Goal: Check status: Check status

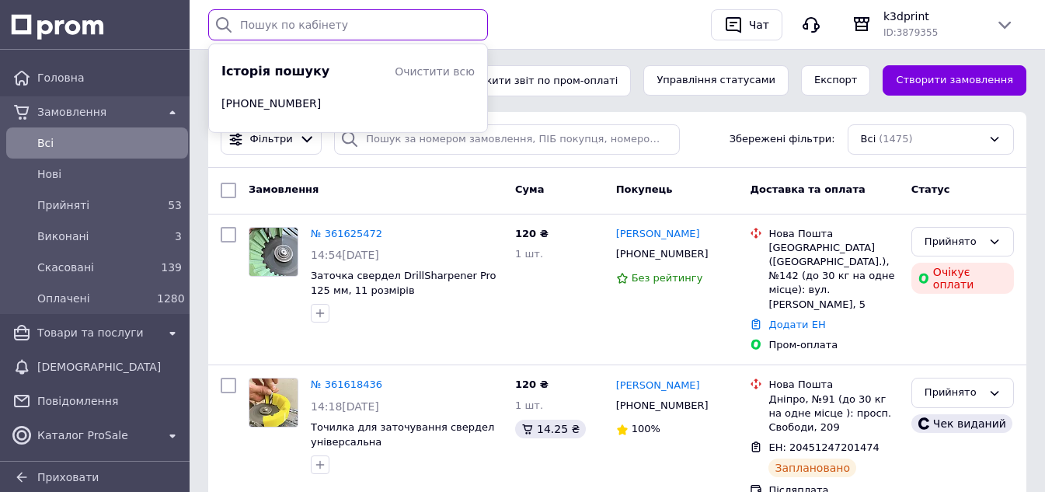
click at [350, 27] on input "text" at bounding box center [348, 24] width 280 height 31
paste input "[CREDIT_CARD_NUMBER]"
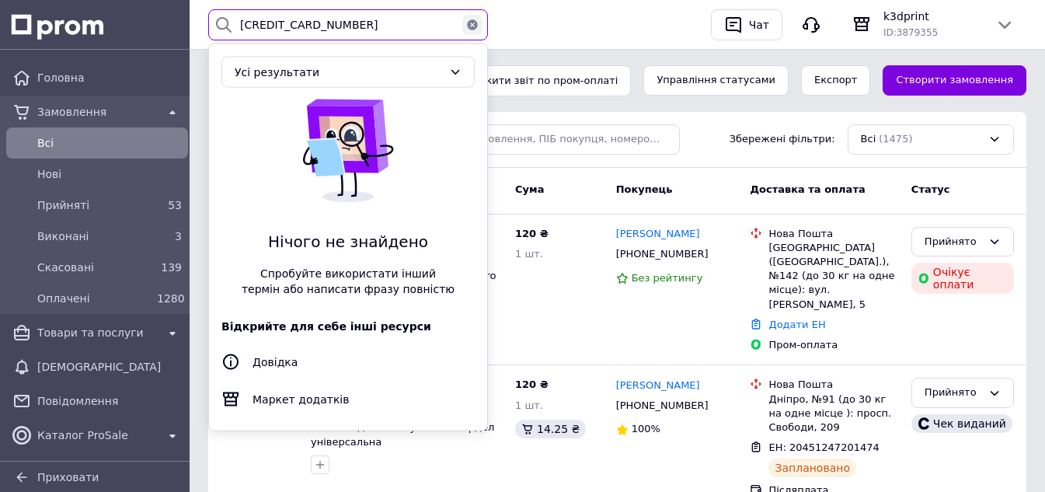
type input "[CREDIT_CARD_NUMBER]"
click at [473, 26] on icon "button" at bounding box center [472, 24] width 10 height 10
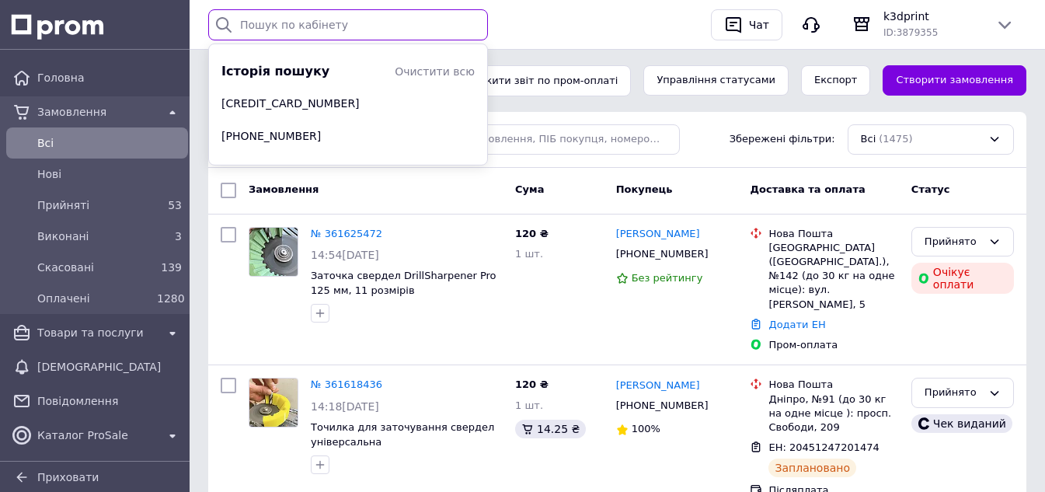
paste input "0976893320"
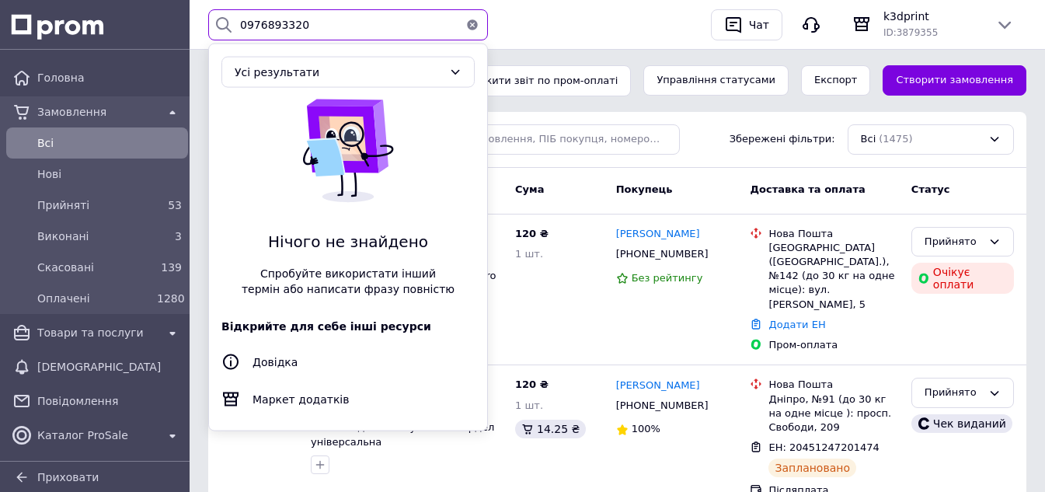
type input "0976893320"
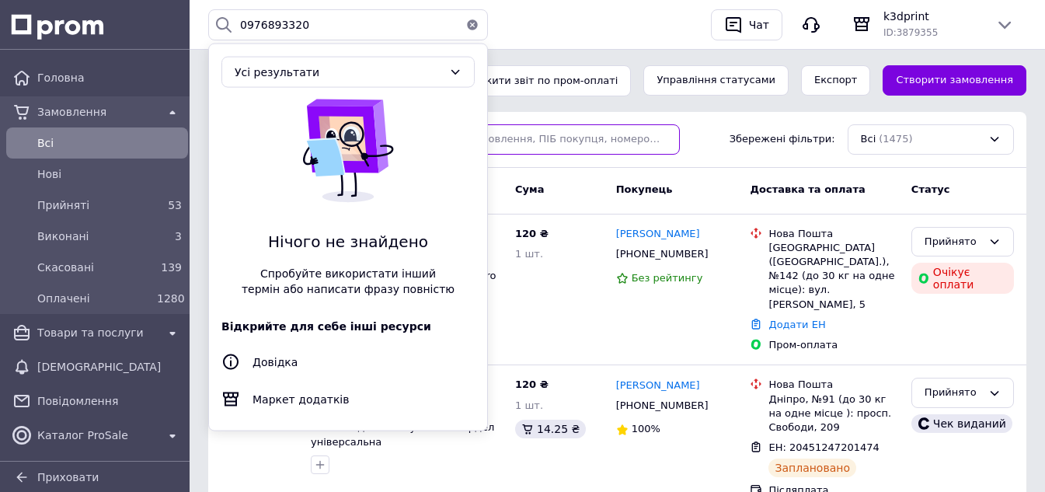
click at [567, 138] on input "search" at bounding box center [507, 139] width 346 height 30
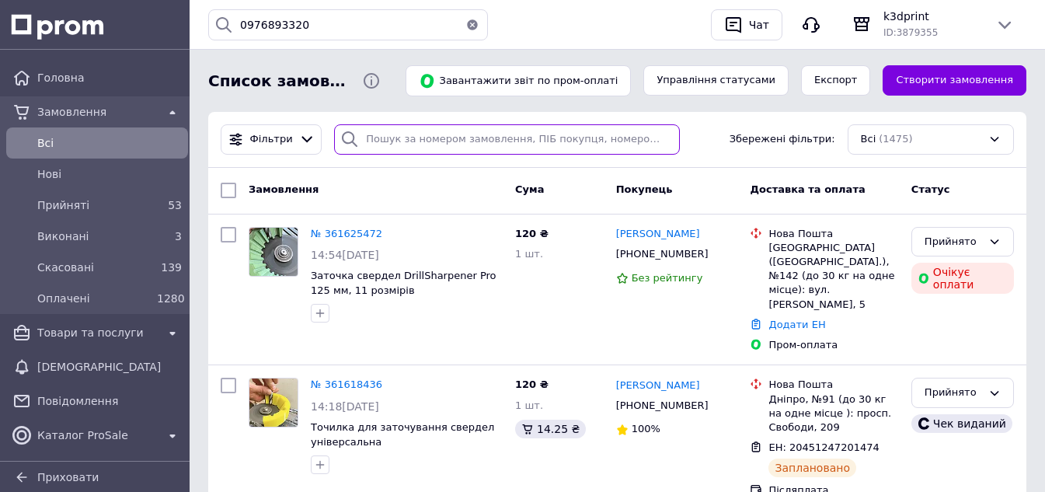
paste input "0976893320"
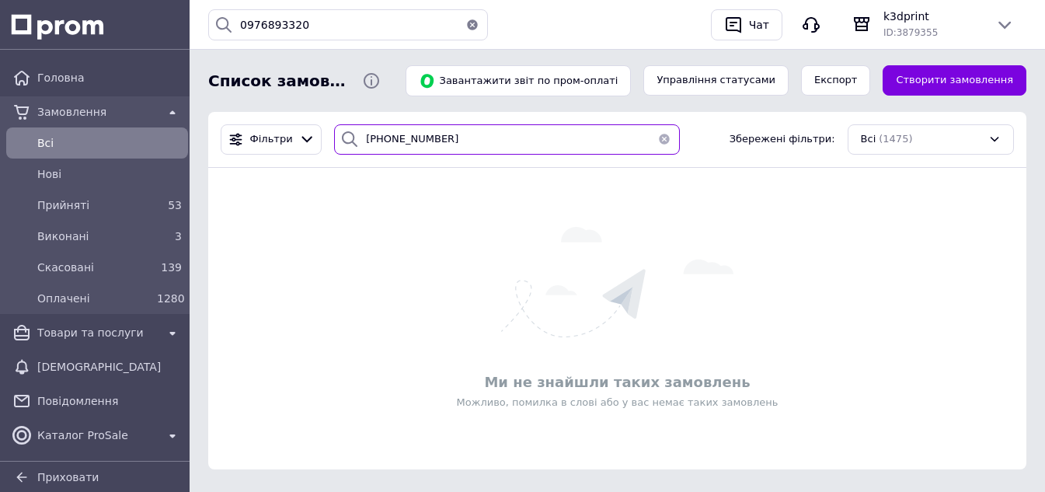
type input "[PHONE_NUMBER]"
click at [490, 134] on input "[PHONE_NUMBER]" at bounding box center [507, 139] width 346 height 30
drag, startPoint x: 453, startPoint y: 133, endPoint x: 320, endPoint y: 113, distance: 134.4
click at [320, 113] on div "Фільтри [PHONE_NUMBER] Збережені фільтри: Всі (1475)" at bounding box center [617, 140] width 818 height 56
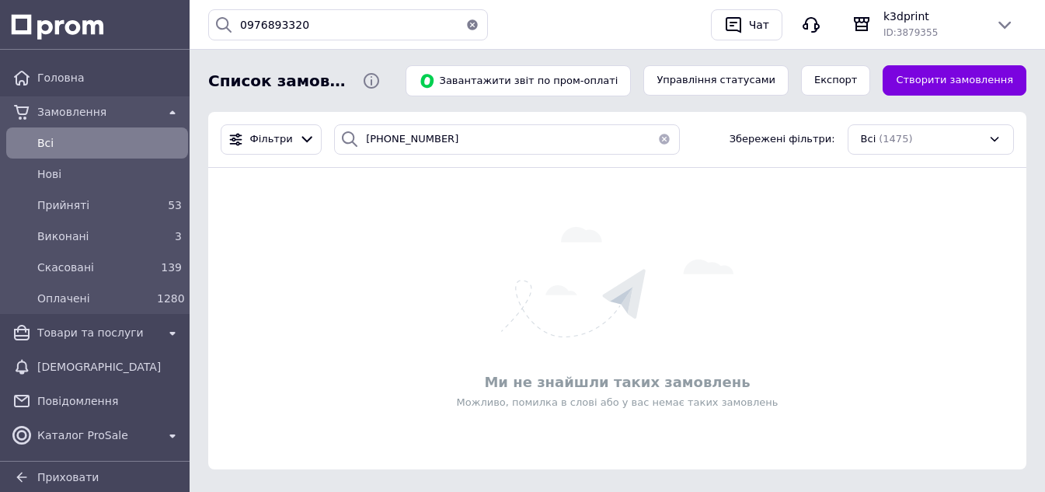
click at [656, 145] on button "button" at bounding box center [664, 139] width 31 height 30
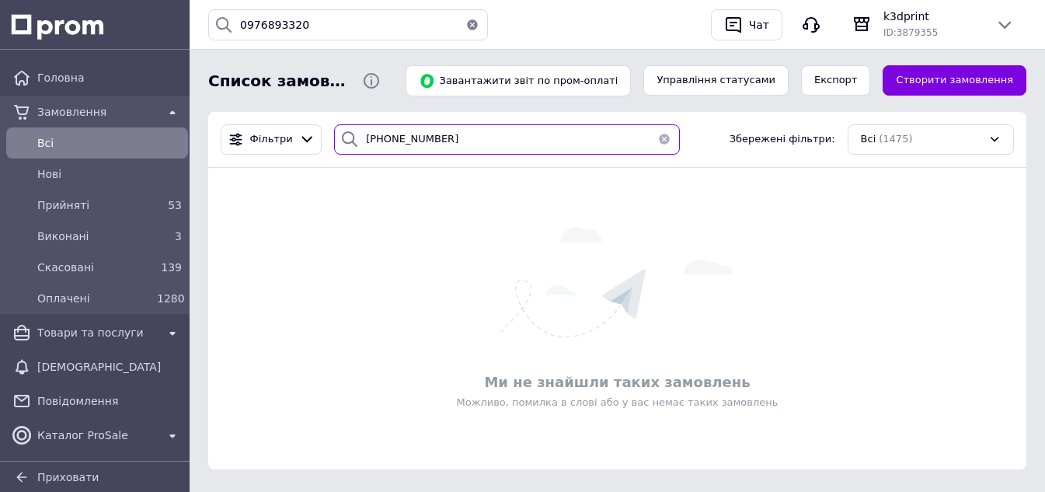
type input "[PHONE_NUMBER]"
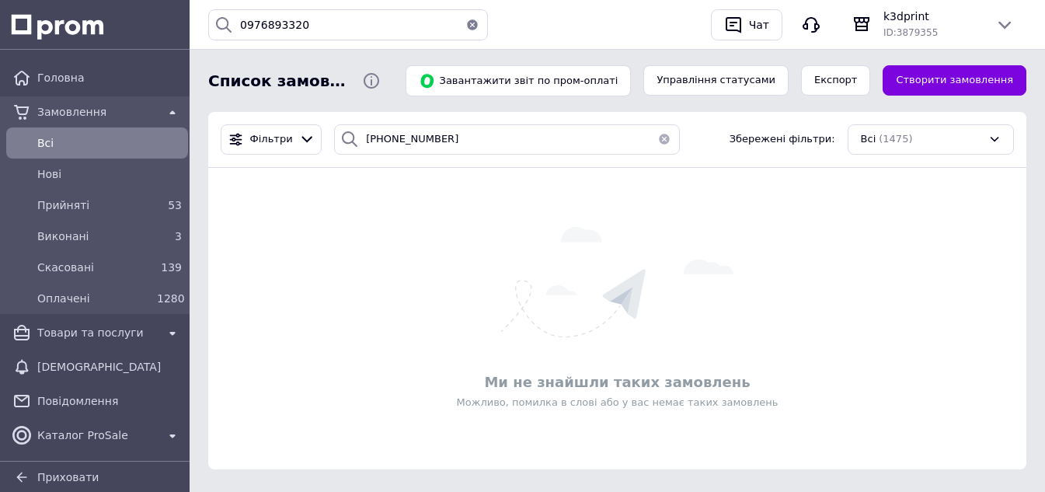
click at [54, 141] on span "Всi" at bounding box center [109, 143] width 145 height 16
click at [661, 141] on button "button" at bounding box center [664, 139] width 31 height 30
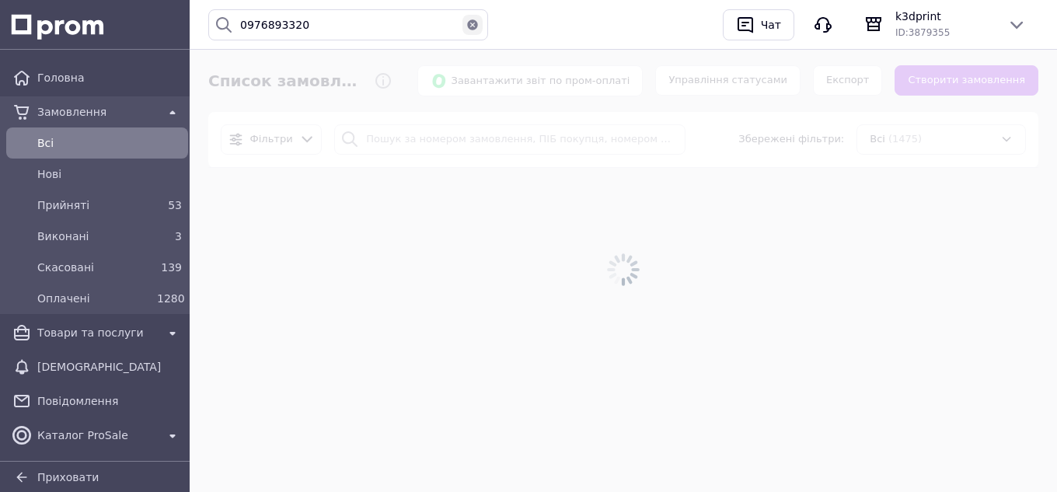
click at [473, 29] on icon "button" at bounding box center [472, 24] width 10 height 10
